Goal: Information Seeking & Learning: Learn about a topic

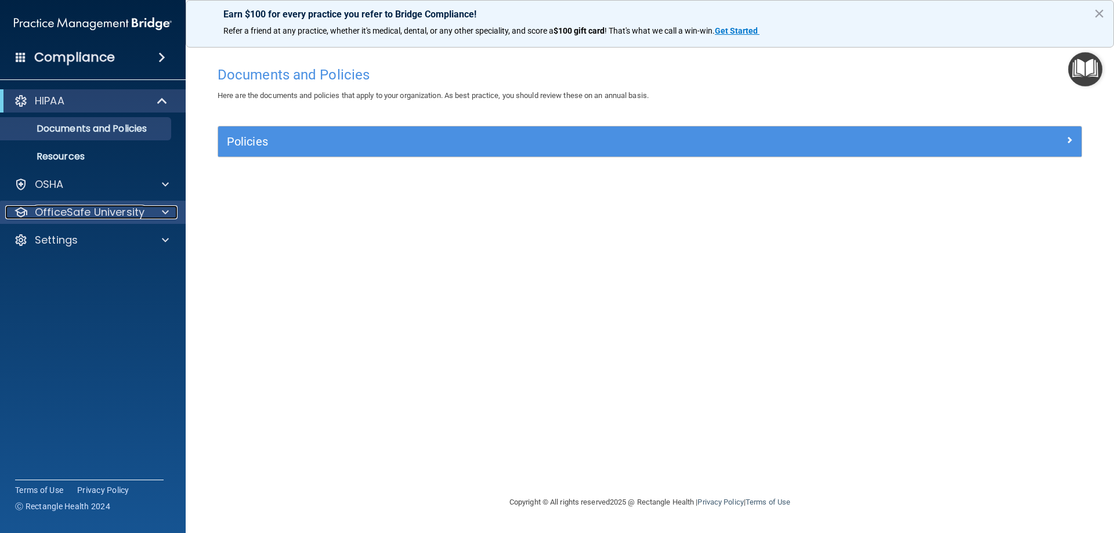
click at [168, 215] on span at bounding box center [165, 212] width 7 height 14
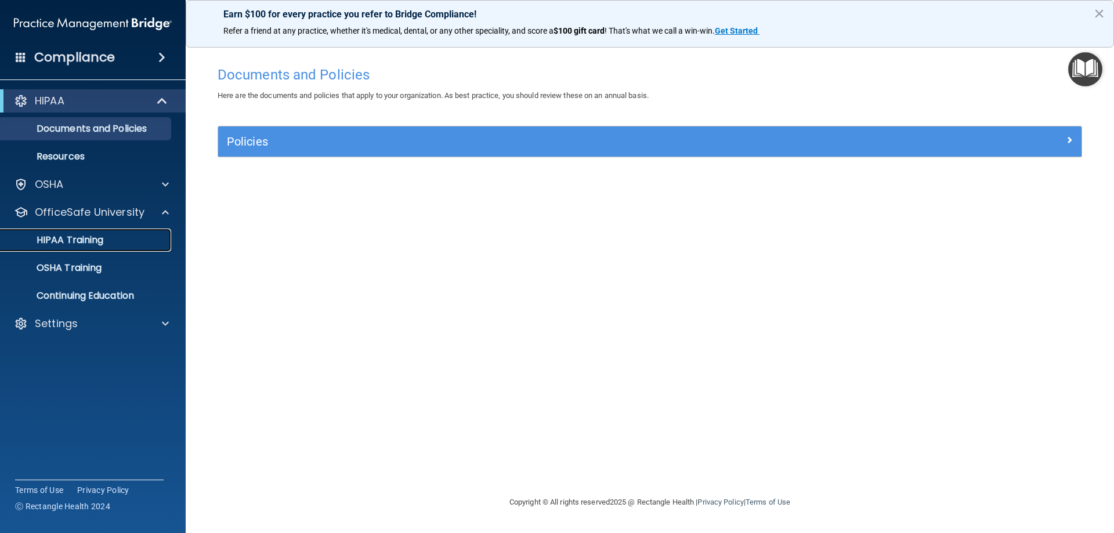
click at [107, 240] on div "HIPAA Training" at bounding box center [87, 240] width 158 height 12
